Goal: Communication & Community: Ask a question

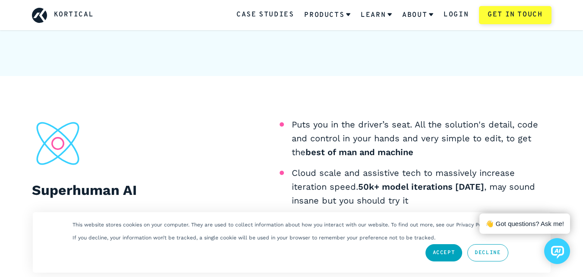
scroll to position [3915, 0]
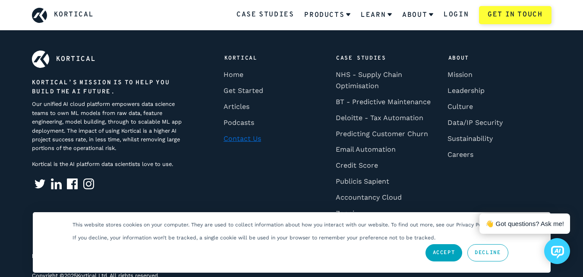
click at [233, 135] on link "Contact Us" at bounding box center [242, 138] width 43 height 16
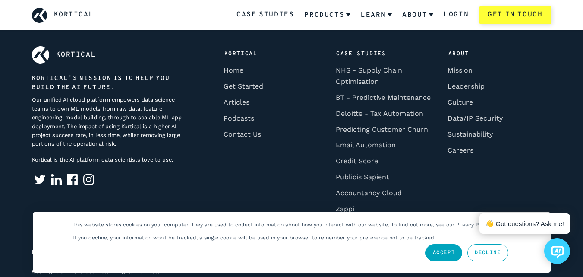
scroll to position [3947, 0]
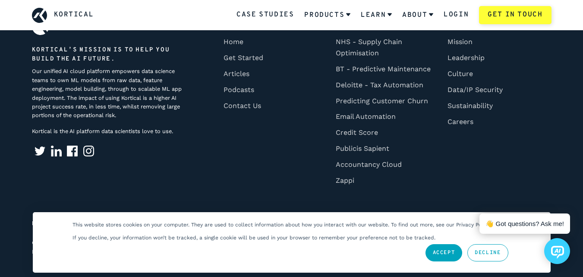
click at [461, 246] on div "Accept Decline" at bounding box center [467, 252] width 88 height 22
click at [249, 106] on link "Contact Us" at bounding box center [242, 106] width 43 height 16
click at [442, 251] on link "Accept" at bounding box center [444, 252] width 37 height 17
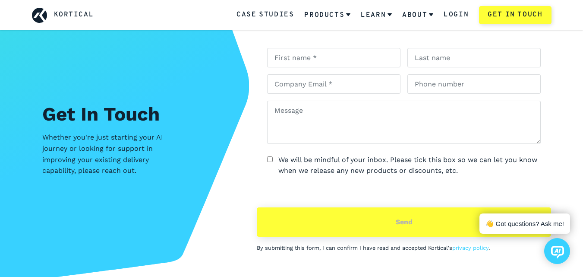
scroll to position [3602, 0]
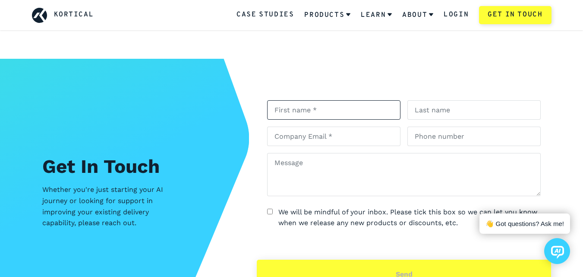
click at [312, 119] on input "text" at bounding box center [333, 109] width 133 height 19
type input "[PERSON_NAME]"
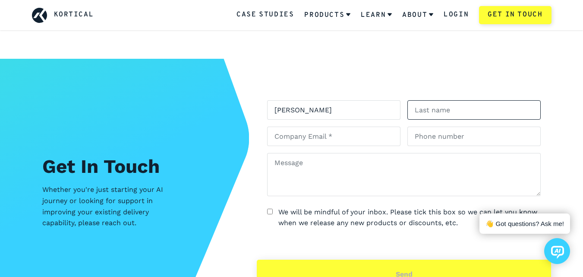
type input "Bethoven"
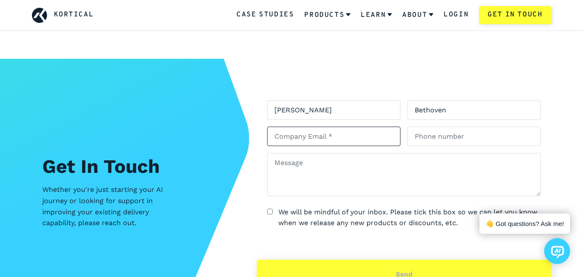
type input "[PERSON_NAME][EMAIL_ADDRESS][DOMAIN_NAME]"
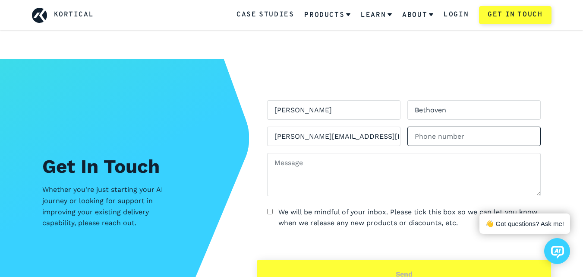
type input "01922457128"
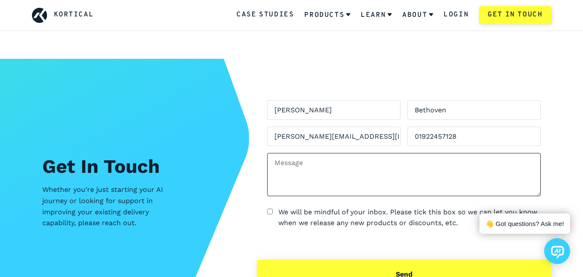
click at [323, 157] on textarea at bounding box center [404, 174] width 274 height 43
paste textarea "Hi,- Would you be interested to acquire the pre- registered attendee’s database…"
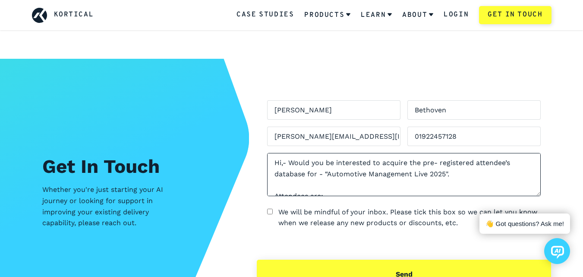
scroll to position [126, 0]
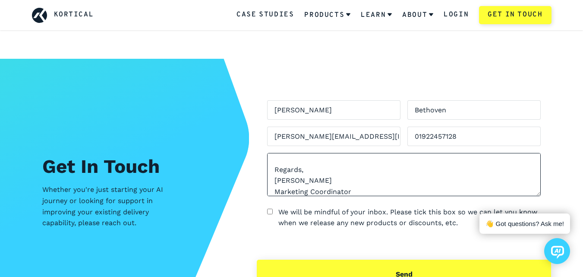
type textarea "Hi,- Would you be interested to acquire the pre- registered attendee’s database…"
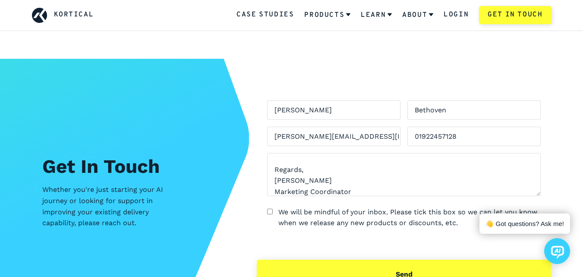
click at [272, 212] on input "We will be mindful of your inbox. Please tick this box so we can let you know w…" at bounding box center [270, 212] width 6 height 6
checkbox input "true"
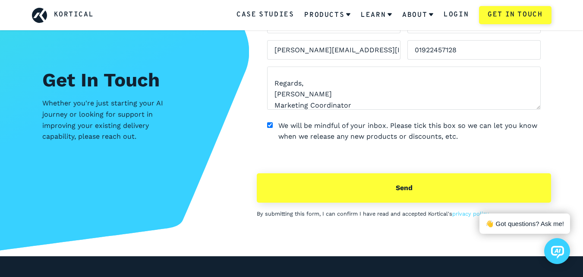
click at [398, 191] on button "send" at bounding box center [404, 187] width 294 height 29
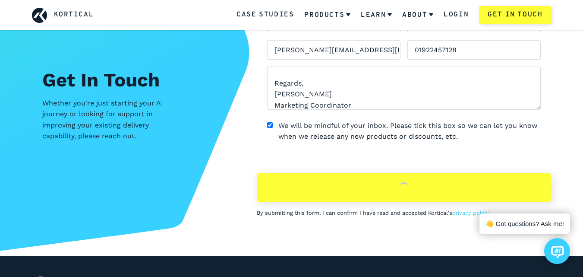
scroll to position [3689, 0]
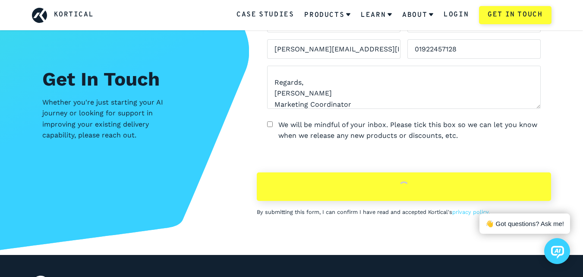
checkbox input "false"
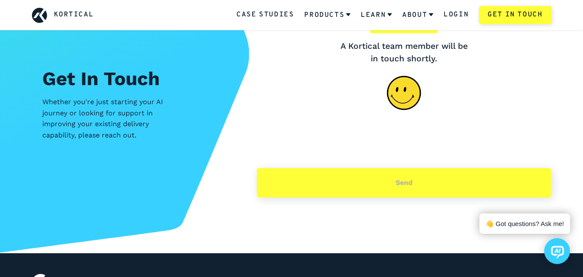
scroll to position [3690, 0]
